Goal: Find specific page/section: Find specific page/section

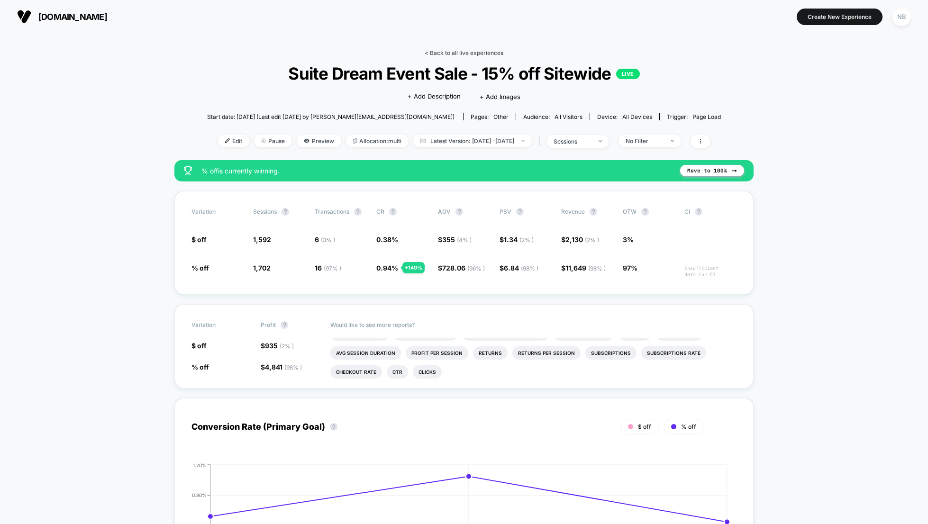
click at [437, 54] on link "< Back to all live experiences" at bounding box center [464, 52] width 79 height 7
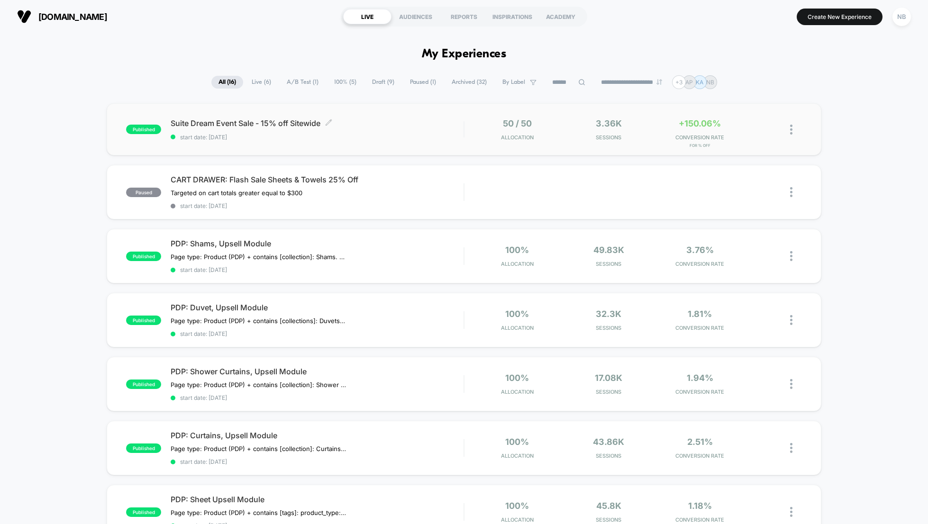
click at [229, 124] on span "Suite Dream Event Sale - 15% off Sitewide Click to edit experience details" at bounding box center [317, 123] width 293 height 9
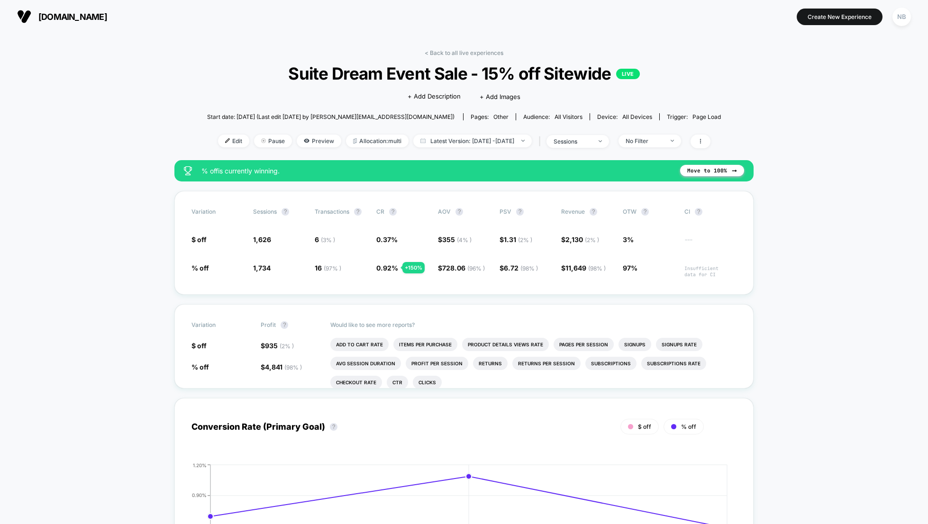
click at [389, 71] on span "Suite Dream Event Sale - 15% off Sitewide LIVE" at bounding box center [464, 74] width 462 height 20
click at [434, 55] on link "< Back to all live experiences" at bounding box center [464, 52] width 79 height 7
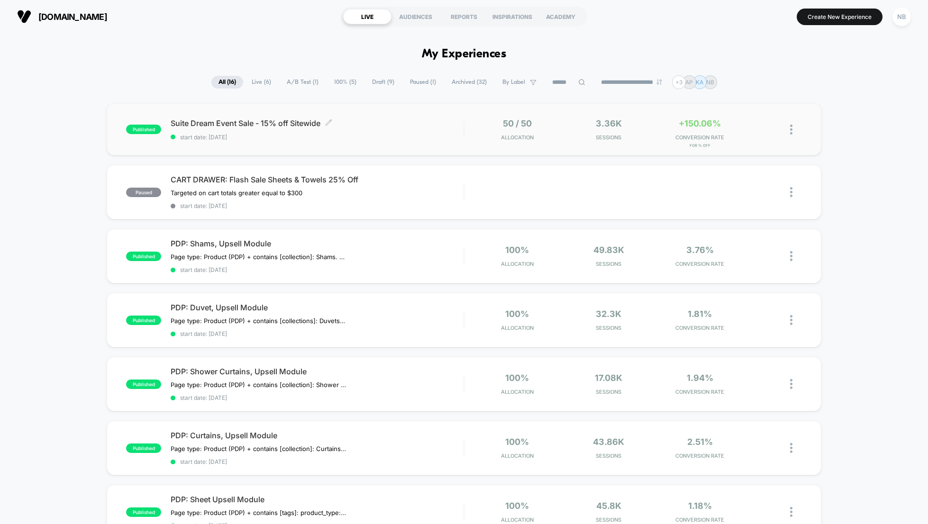
click at [257, 125] on span "Suite Dream Event Sale - 15% off Sitewide Click to edit experience details" at bounding box center [317, 123] width 293 height 9
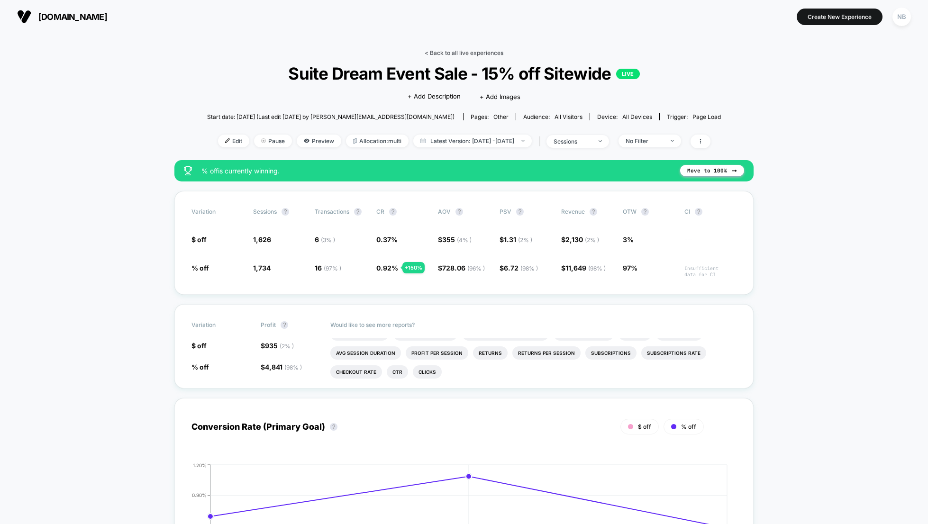
click at [475, 53] on link "< Back to all live experiences" at bounding box center [464, 52] width 79 height 7
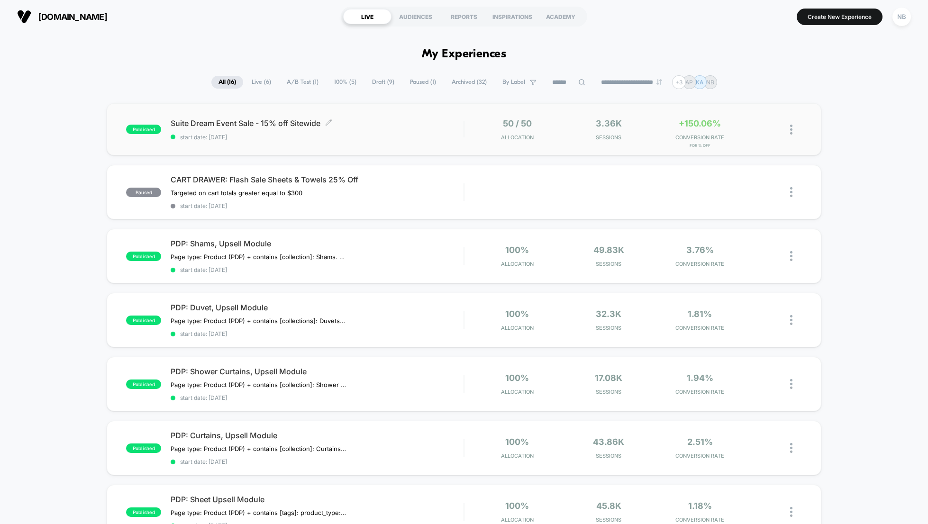
click at [282, 124] on span "Suite Dream Event Sale - 15% off Sitewide Click to edit experience details" at bounding box center [317, 123] width 293 height 9
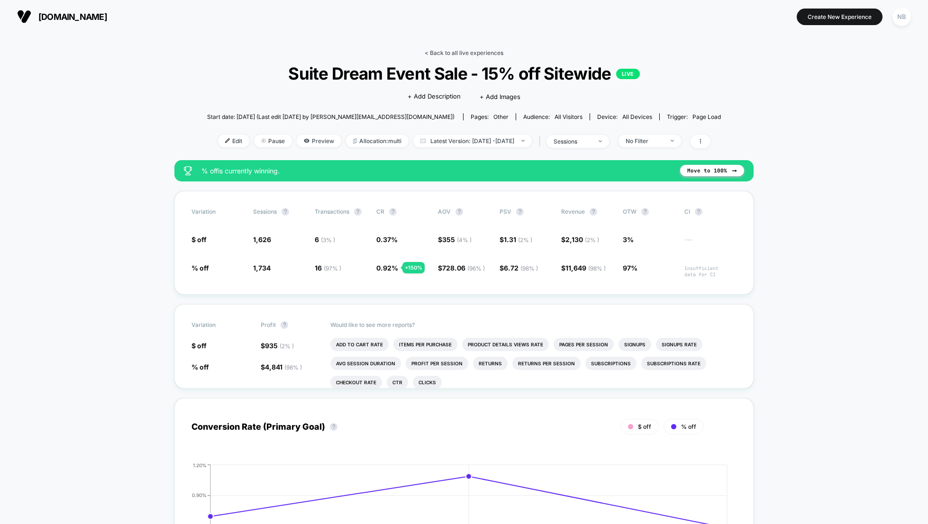
click at [461, 55] on link "< Back to all live experiences" at bounding box center [464, 52] width 79 height 7
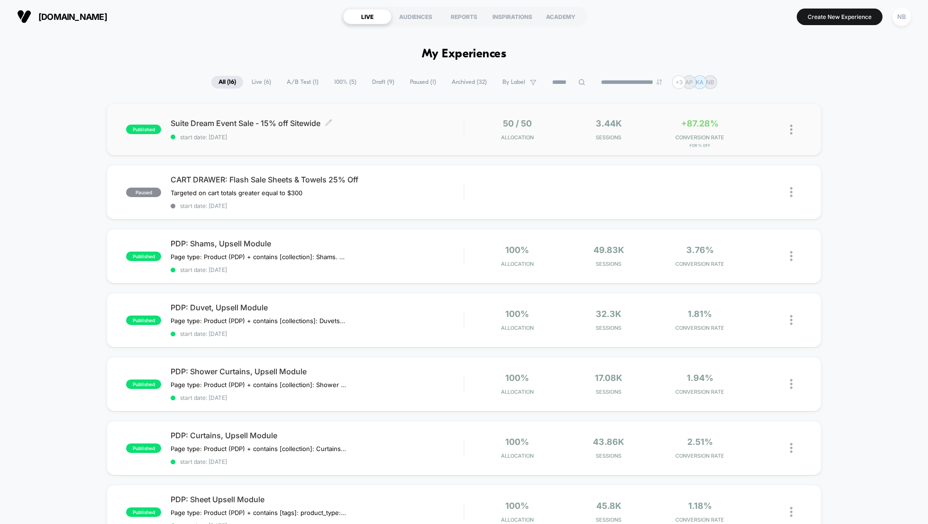
click at [256, 126] on span "Suite Dream Event Sale - 15% off Sitewide Click to edit experience details" at bounding box center [317, 123] width 293 height 9
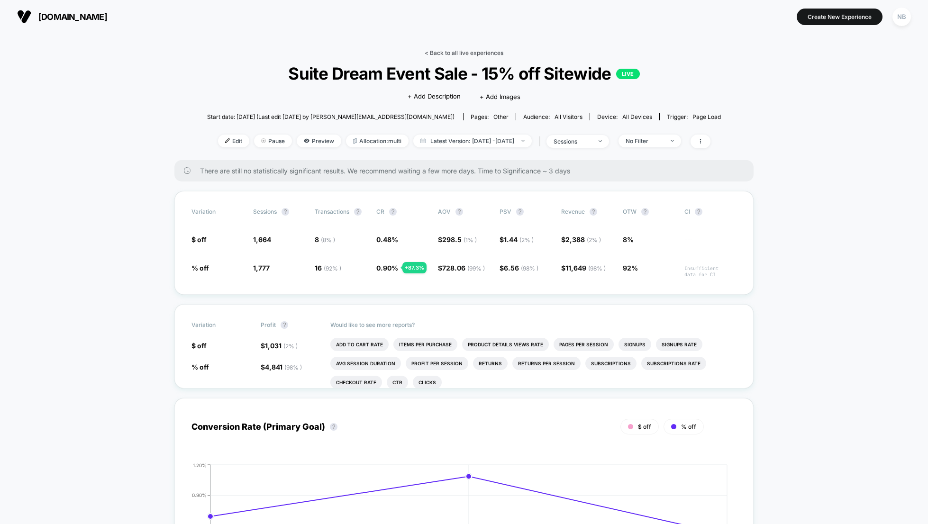
click at [469, 51] on link "< Back to all live experiences" at bounding box center [464, 52] width 79 height 7
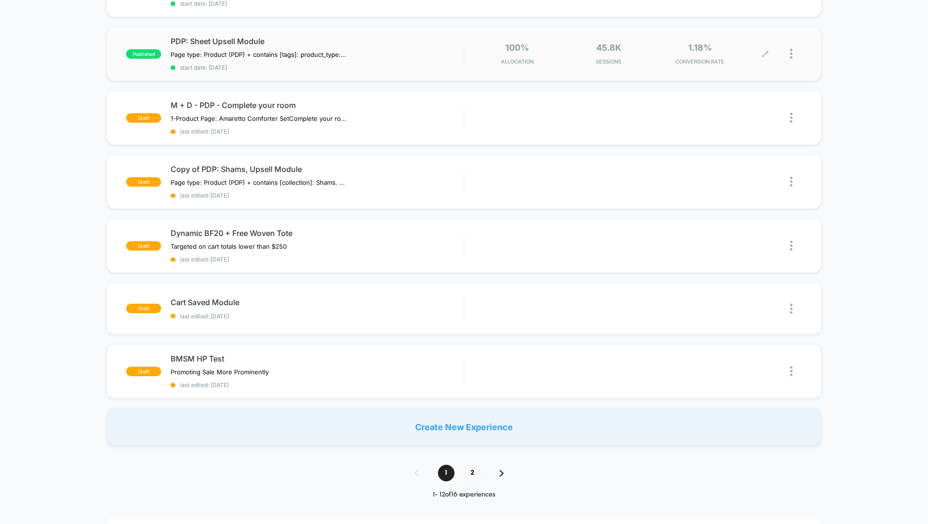
scroll to position [459, 0]
